Goal: Transaction & Acquisition: Purchase product/service

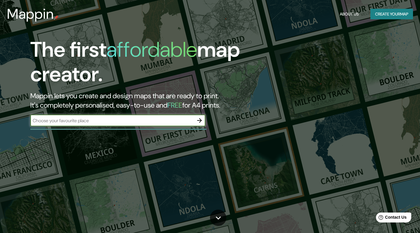
click at [175, 124] on div "​" at bounding box center [117, 120] width 175 height 12
click at [194, 119] on button "button" at bounding box center [200, 120] width 12 height 12
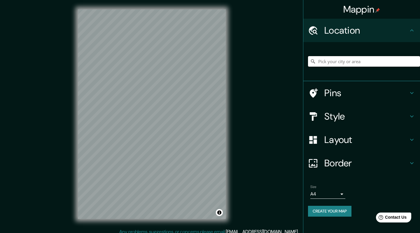
click at [328, 63] on input "Pick your city or area" at bounding box center [364, 61] width 112 height 11
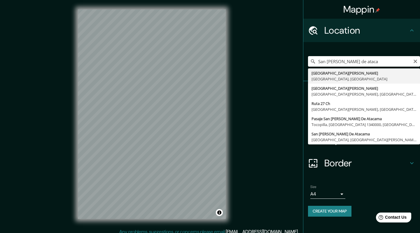
type input "[GEOGRAPHIC_DATA][PERSON_NAME], [GEOGRAPHIC_DATA], [GEOGRAPHIC_DATA]"
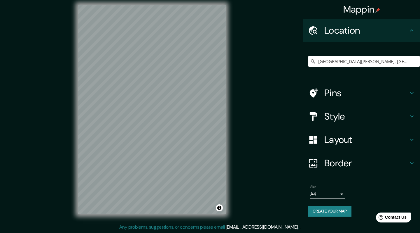
scroll to position [5, 0]
click at [332, 194] on body "Mappin Location [GEOGRAPHIC_DATA][PERSON_NAME], [GEOGRAPHIC_DATA], [GEOGRAPHIC_…" at bounding box center [210, 111] width 420 height 233
click at [323, 208] on li "A3" at bounding box center [328, 210] width 35 height 11
type input "a4"
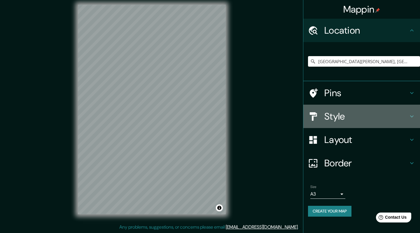
click at [343, 115] on h4 "Style" at bounding box center [367, 116] width 84 height 12
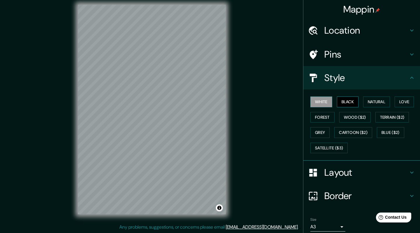
click at [347, 96] on button "Black" at bounding box center [348, 101] width 22 height 11
click at [379, 101] on button "Natural" at bounding box center [376, 101] width 27 height 11
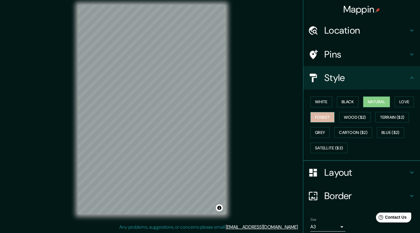
click at [324, 116] on button "Forest" at bounding box center [323, 117] width 24 height 11
click at [354, 113] on button "Wood ($2)" at bounding box center [355, 117] width 32 height 11
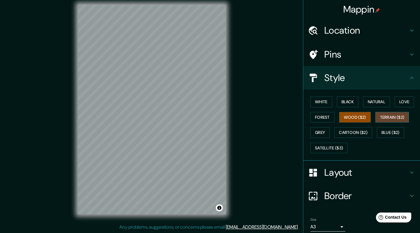
click at [387, 116] on button "Terrain ($2)" at bounding box center [393, 117] width 34 height 11
click at [363, 117] on button "Wood ($2)" at bounding box center [355, 117] width 32 height 11
click at [388, 121] on button "Terrain ($2)" at bounding box center [393, 117] width 34 height 11
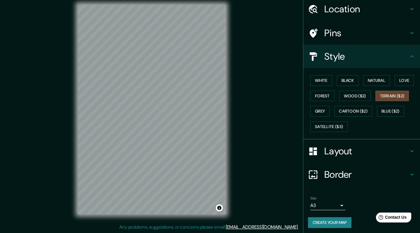
scroll to position [21, 0]
click at [323, 75] on button "White" at bounding box center [322, 80] width 22 height 11
click at [323, 222] on button "Create your map" at bounding box center [329, 222] width 43 height 11
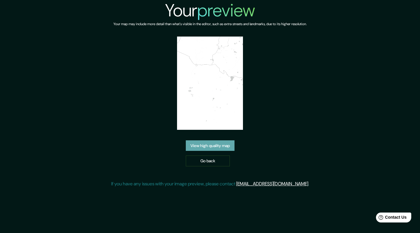
click at [208, 141] on link "View high quality map" at bounding box center [210, 145] width 49 height 11
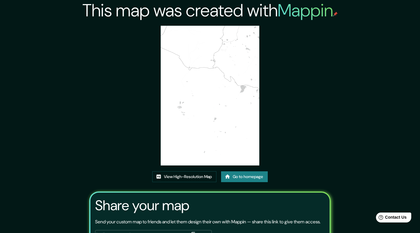
click at [288, 71] on div "This map was created with Mappin View High-Resolution Map Go to homepage Share …" at bounding box center [210, 139] width 255 height 278
